Goal: Task Accomplishment & Management: Complete application form

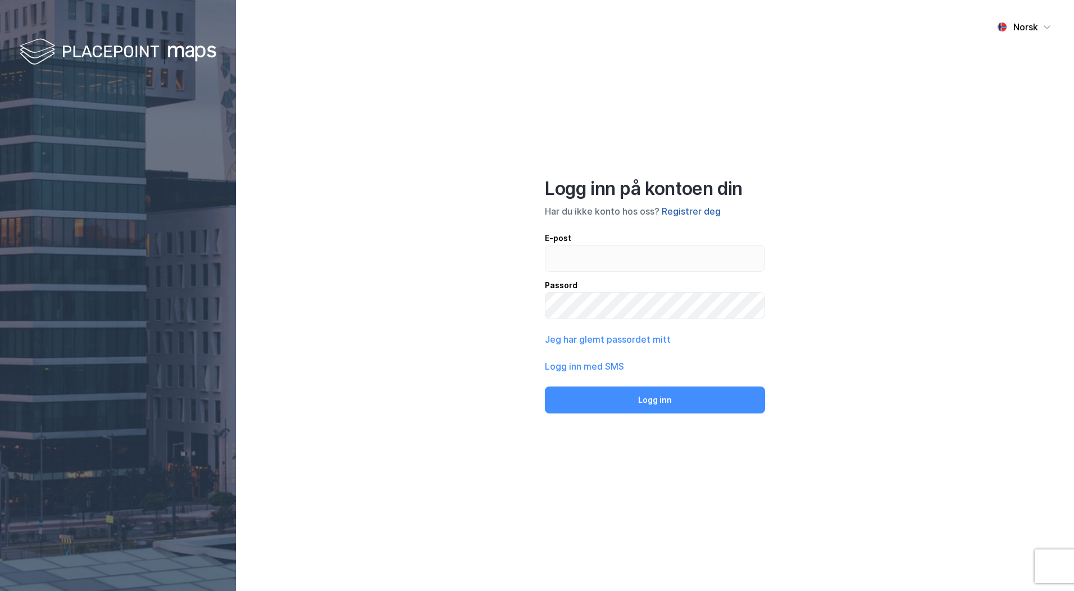
click at [691, 209] on button "Registrer deg" at bounding box center [691, 210] width 59 height 13
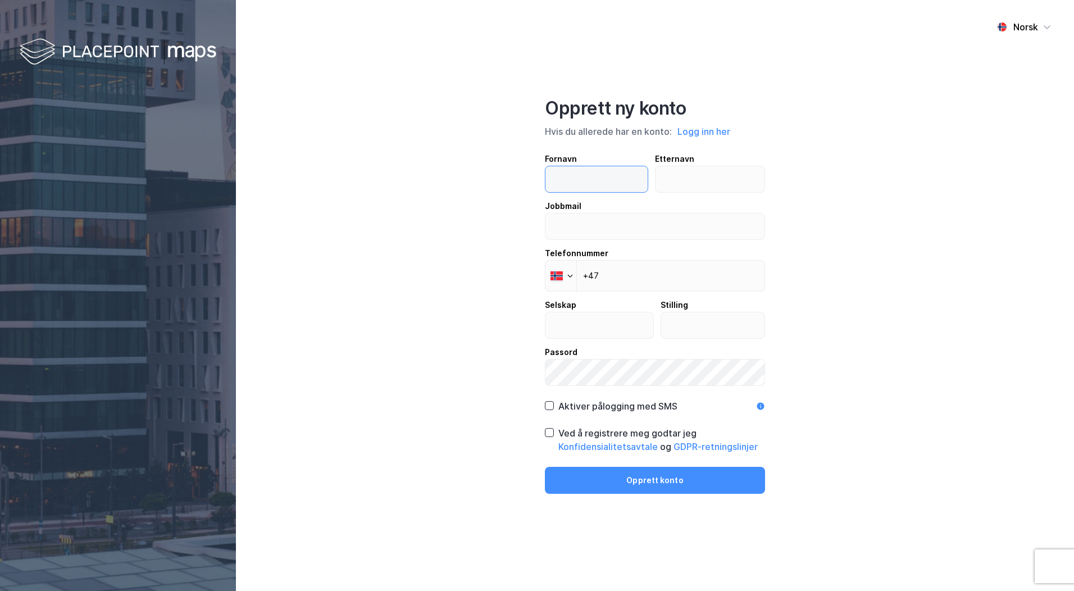
click at [606, 176] on input "text" at bounding box center [596, 179] width 102 height 26
type input "Ane"
click at [681, 182] on input "text" at bounding box center [710, 179] width 110 height 26
type input "Nes"
click at [670, 214] on input "email" at bounding box center [654, 226] width 219 height 26
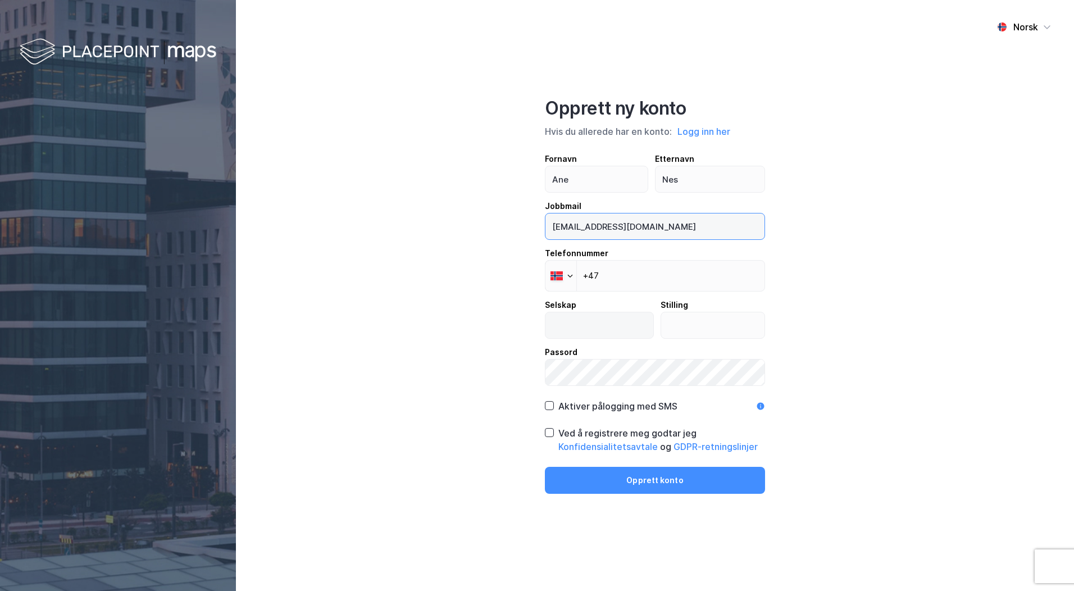
type input "[EMAIL_ADDRESS][DOMAIN_NAME]"
click at [631, 316] on input "text" at bounding box center [599, 325] width 108 height 26
type input "EiendomsMegler1 Midt-[GEOGRAPHIC_DATA]"
click at [691, 321] on input "text" at bounding box center [713, 325] width 104 height 26
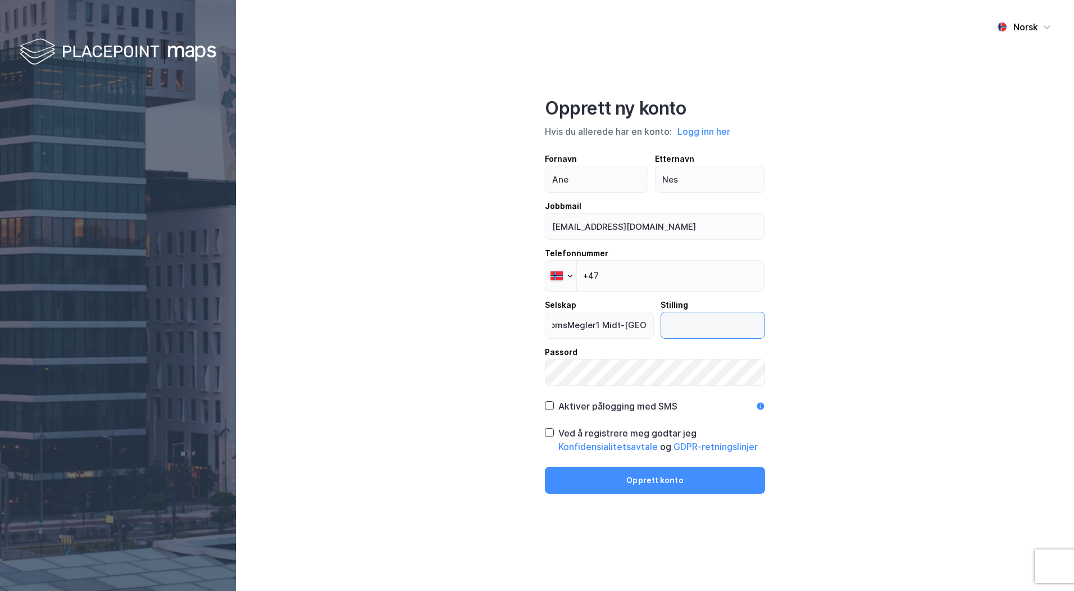
scroll to position [0, 0]
type input "Eiendomsmegler"
click at [553, 431] on icon at bounding box center [549, 432] width 8 height 8
click at [664, 478] on button "Opprett konto" at bounding box center [655, 480] width 220 height 27
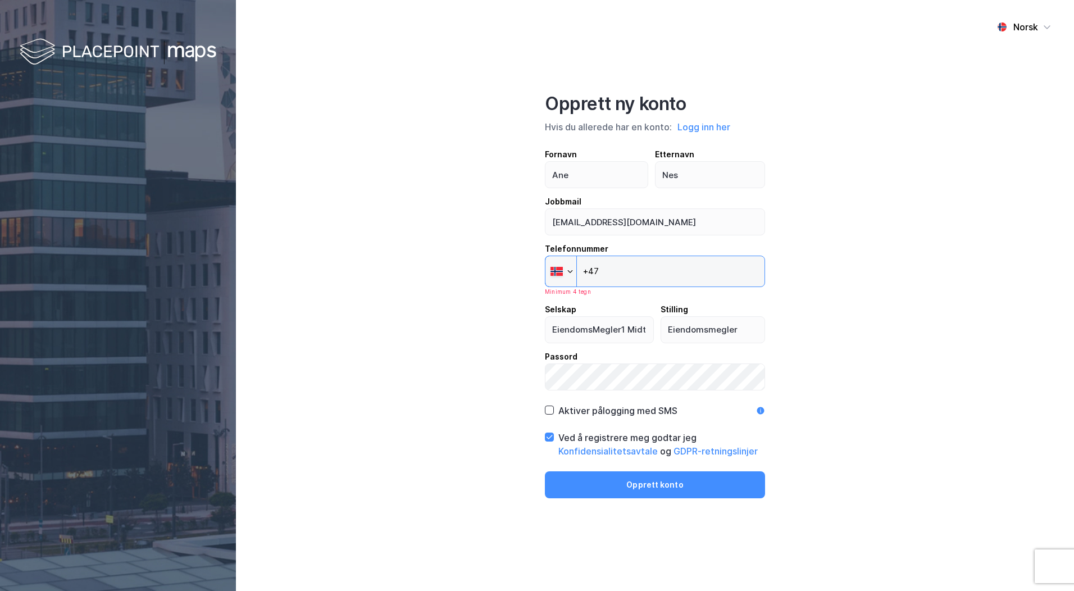
click at [673, 257] on input "+47" at bounding box center [655, 271] width 220 height 31
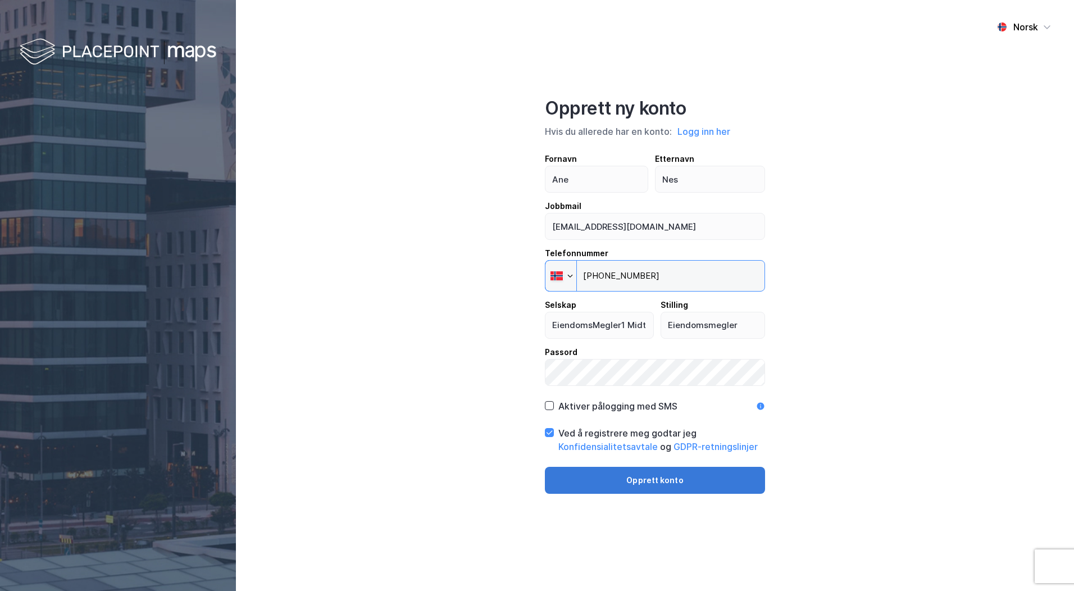
type input "[PHONE_NUMBER]"
click at [704, 477] on button "Opprett konto" at bounding box center [655, 480] width 220 height 27
